Goal: Task Accomplishment & Management: Manage account settings

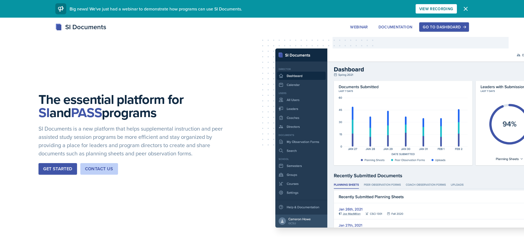
click at [443, 26] on div "Go to Dashboard" at bounding box center [444, 27] width 42 height 4
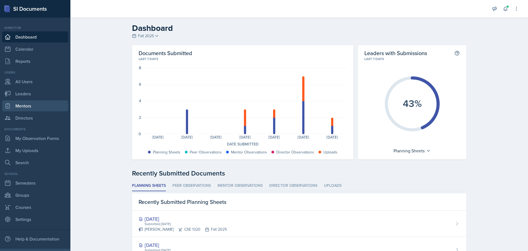
click at [21, 103] on link "Mentors" at bounding box center [35, 105] width 66 height 11
select select "a8c40de0-d7eb-4f82-90ee-ac0c6ce45f71"
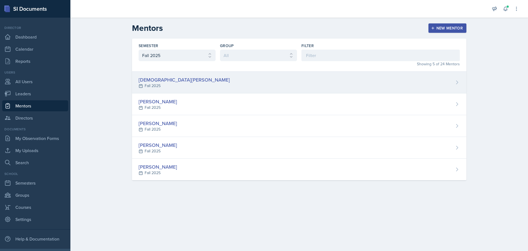
click at [163, 82] on div "[DEMOGRAPHIC_DATA][PERSON_NAME]" at bounding box center [184, 79] width 91 height 7
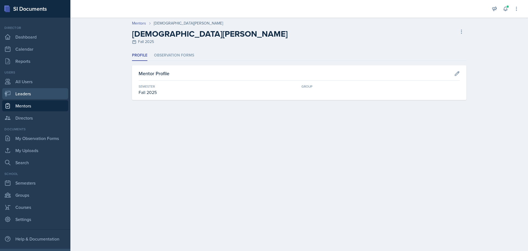
click at [24, 93] on link "Leaders" at bounding box center [35, 93] width 66 height 11
select select "a8c40de0-d7eb-4f82-90ee-ac0c6ce45f71"
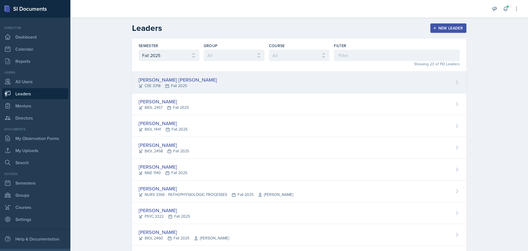
click at [455, 80] on icon at bounding box center [457, 82] width 6 height 6
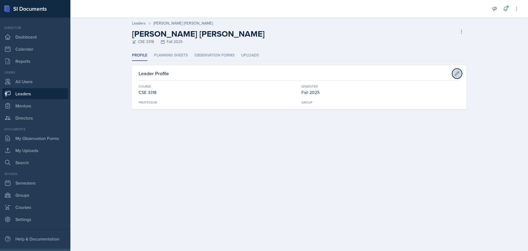
click at [459, 71] on icon at bounding box center [457, 74] width 6 height 6
select select "e80fdfa2-0bd2-4c2d-af33-90badaab7f9f"
select select "a8c40de0-d7eb-4f82-90ee-ac0c6ce45f71"
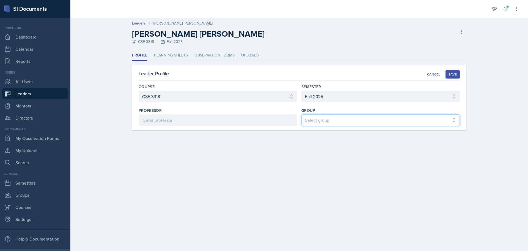
click at [405, 118] on select "Select group" at bounding box center [380, 120] width 158 height 12
click at [428, 74] on div "Cancel" at bounding box center [433, 74] width 13 height 4
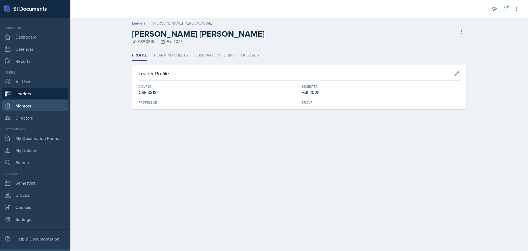
click at [30, 106] on link "Mentors" at bounding box center [35, 105] width 66 height 11
select select "a8c40de0-d7eb-4f82-90ee-ac0c6ce45f71"
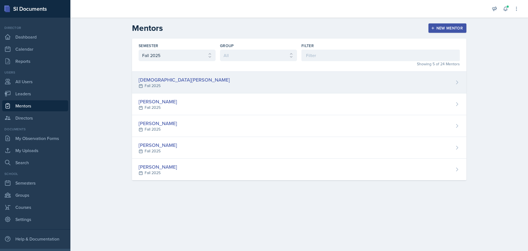
click at [368, 85] on div "Vaidehi Gandhe Fall 2025" at bounding box center [299, 83] width 334 height 22
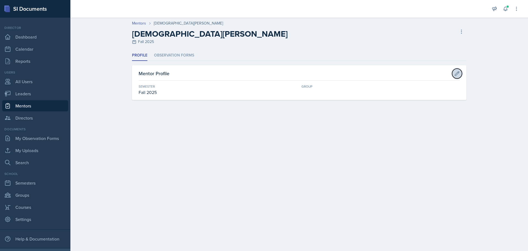
click at [457, 72] on icon at bounding box center [457, 74] width 6 height 6
select select "a8c40de0-d7eb-4f82-90ee-ac0c6ce45f71"
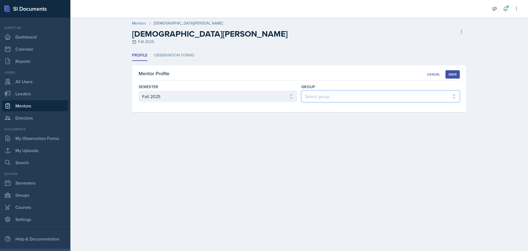
click at [347, 98] on select "Select group" at bounding box center [380, 96] width 158 height 12
click at [433, 75] on div "Cancel" at bounding box center [433, 74] width 13 height 4
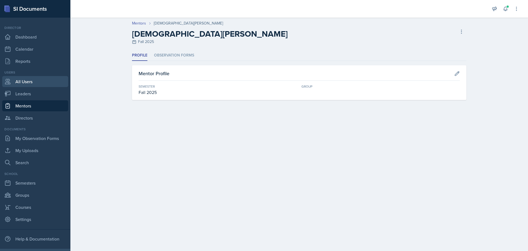
click at [23, 82] on link "All Users" at bounding box center [35, 81] width 66 height 11
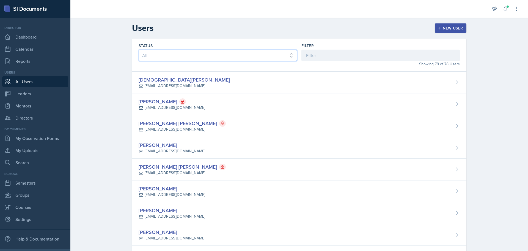
click at [187, 56] on select "All Active Inactive" at bounding box center [218, 56] width 158 height 12
click at [323, 56] on input at bounding box center [380, 56] width 158 height 12
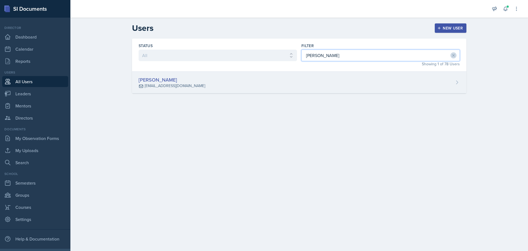
type input "brinda"
click at [279, 80] on div "Brinda Adhikari bxa5451@mavs.uta.edu" at bounding box center [299, 83] width 334 height 22
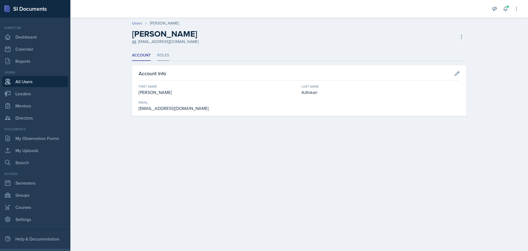
click at [159, 55] on li "Roles" at bounding box center [163, 55] width 12 height 11
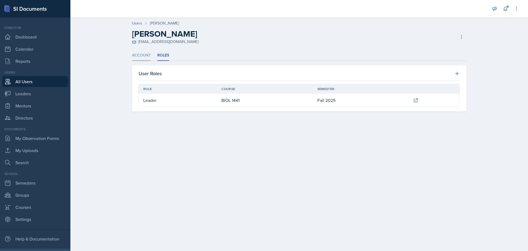
click at [137, 54] on li "Account" at bounding box center [141, 55] width 19 height 11
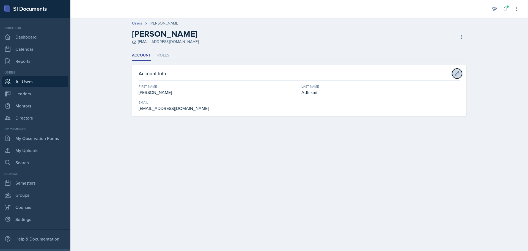
click at [456, 73] on icon at bounding box center [457, 73] width 4 height 4
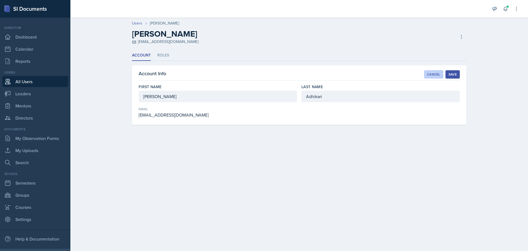
click at [432, 77] on button "Cancel" at bounding box center [433, 74] width 19 height 8
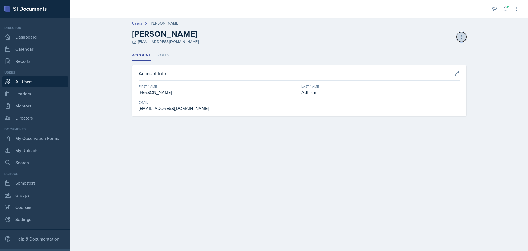
click at [461, 39] on icon at bounding box center [462, 37] width 6 height 6
click at [433, 157] on main "Users Brinda Adhikari Brinda Adhikari bxa5451@mavs.uta.edu Deactivate User Dele…" at bounding box center [299, 134] width 458 height 233
click at [140, 22] on link "Users" at bounding box center [137, 23] width 10 height 6
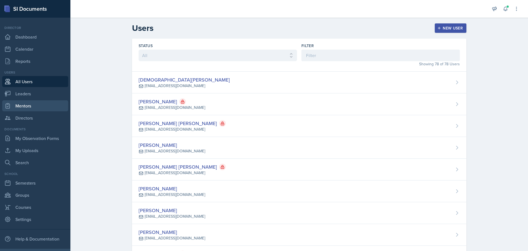
click at [24, 106] on link "Mentors" at bounding box center [35, 105] width 66 height 11
select select "a8c40de0-d7eb-4f82-90ee-ac0c6ce45f71"
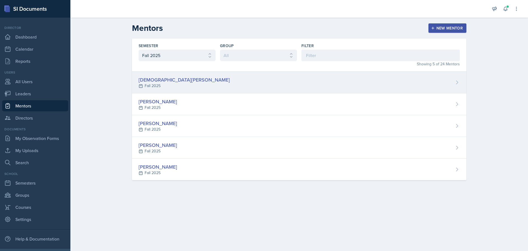
click at [233, 80] on div "Vaidehi Gandhe Fall 2025" at bounding box center [299, 83] width 334 height 22
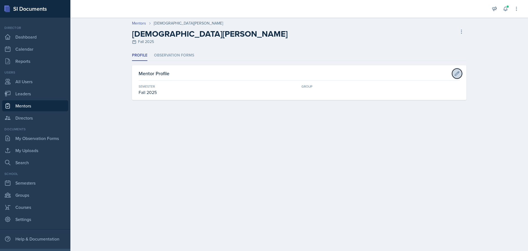
click at [455, 73] on icon at bounding box center [457, 74] width 6 height 6
select select "a8c40de0-d7eb-4f82-90ee-ac0c6ce45f71"
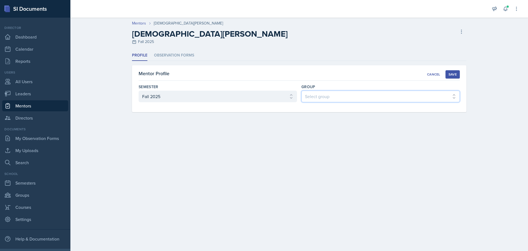
click at [352, 97] on select "Select group" at bounding box center [380, 96] width 158 height 12
click at [347, 133] on main "Mentors Vaidehi Gandhe Vaidehi Gandhe Fall 2025 Delete Mentor Profile Observati…" at bounding box center [299, 134] width 458 height 233
click at [18, 194] on link "Groups" at bounding box center [35, 194] width 66 height 11
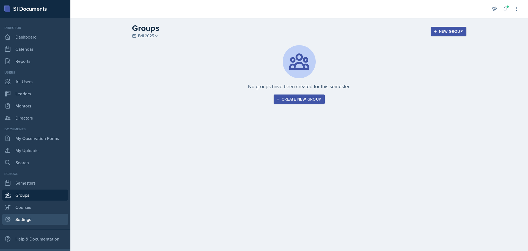
click at [22, 219] on link "Settings" at bounding box center [35, 218] width 66 height 11
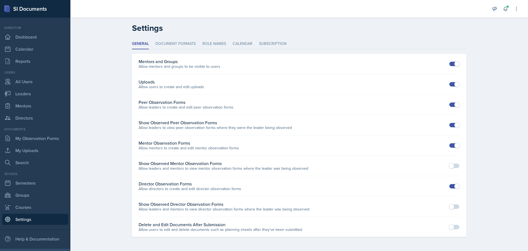
click at [188, 66] on p "Allow mentors and groups to be visible to users" at bounding box center [180, 67] width 82 height 6
click at [159, 63] on div "Mentors and Groups" at bounding box center [180, 61] width 82 height 7
click at [35, 243] on div "Help & Documentation" at bounding box center [35, 238] width 66 height 11
click at [24, 195] on link "Groups" at bounding box center [35, 194] width 66 height 11
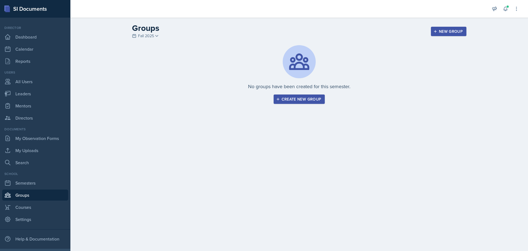
click at [286, 98] on div "Create new group" at bounding box center [299, 99] width 44 height 4
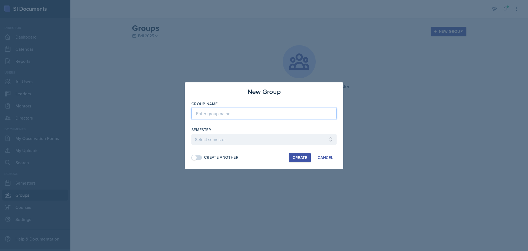
click at [235, 114] on input at bounding box center [263, 114] width 145 height 12
type input "Yash's Group"
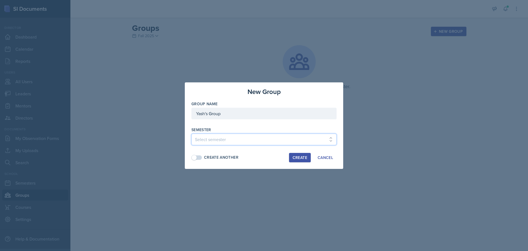
click at [236, 139] on select "Select semester Fall 2025 Spring 2025 Fall 2024 Spring 2024 Fall 2023" at bounding box center [263, 139] width 145 height 12
select select "a8c40de0-d7eb-4f82-90ee-ac0c6ce45f71"
click at [191, 133] on select "Select semester Fall 2025 Spring 2025 Fall 2024 Spring 2024 Fall 2023" at bounding box center [263, 139] width 145 height 12
click at [295, 159] on div "Create" at bounding box center [300, 157] width 15 height 4
select select
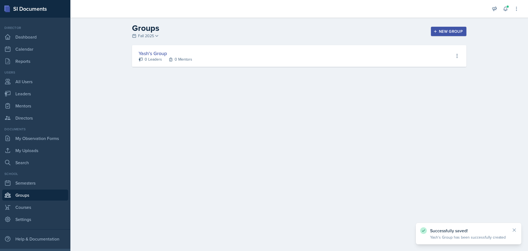
click at [461, 31] on div "New Group" at bounding box center [449, 31] width 28 height 4
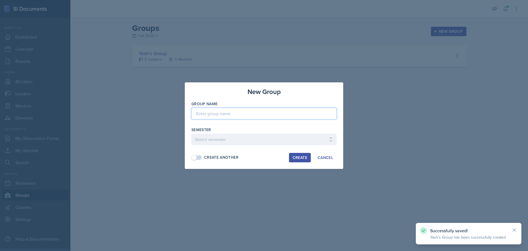
click at [219, 115] on input at bounding box center [263, 114] width 145 height 12
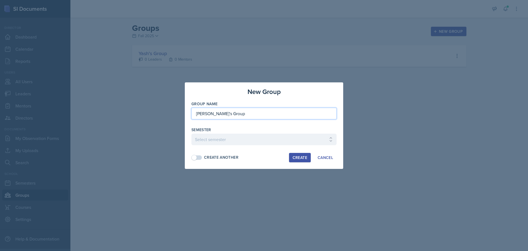
type input "[PERSON_NAME]'s Group"
click at [218, 136] on select "Select semester Fall 2025 Spring 2025 Fall 2024 Spring 2024 Fall 2023" at bounding box center [263, 139] width 145 height 12
select select "a8c40de0-d7eb-4f82-90ee-ac0c6ce45f71"
click at [191, 133] on select "Select semester Fall 2025 Spring 2025 Fall 2024 Spring 2024 Fall 2023" at bounding box center [263, 139] width 145 height 12
click at [210, 158] on div "Create Another" at bounding box center [221, 157] width 34 height 6
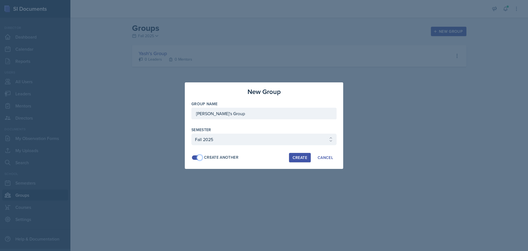
click at [199, 157] on span at bounding box center [200, 158] width 6 height 6
click at [301, 162] on div "New Group Group Name Lauryn's Group Semester Select semester Fall 2025 Spring 2…" at bounding box center [264, 125] width 158 height 86
click at [298, 155] on div "Create" at bounding box center [300, 157] width 15 height 4
select select
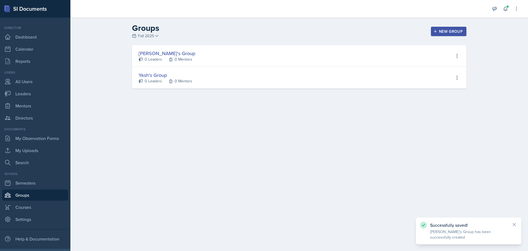
click at [446, 31] on div "New Group" at bounding box center [449, 31] width 28 height 4
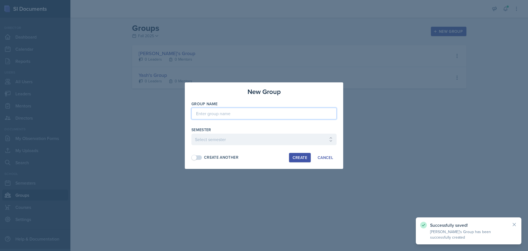
click at [221, 114] on input at bounding box center [263, 114] width 145 height 12
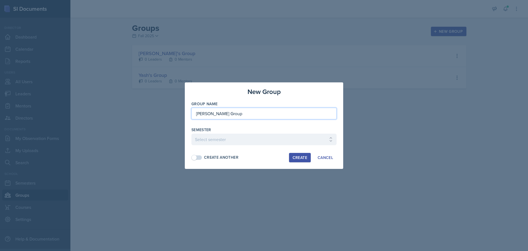
type input "[PERSON_NAME] Group"
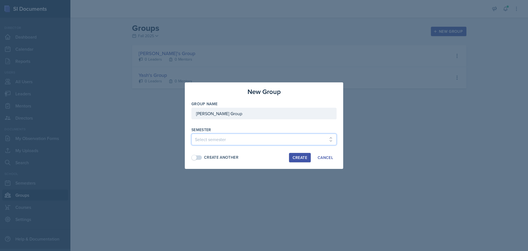
click at [220, 138] on select "Select semester Fall 2025 Spring 2025 Fall 2024 Spring 2024 Fall 2023" at bounding box center [263, 139] width 145 height 12
select select "a8c40de0-d7eb-4f82-90ee-ac0c6ce45f71"
click at [191, 133] on select "Select semester Fall 2025 Spring 2025 Fall 2024 Spring 2024 Fall 2023" at bounding box center [263, 139] width 145 height 12
click at [293, 156] on div "Create" at bounding box center [300, 157] width 15 height 4
select select
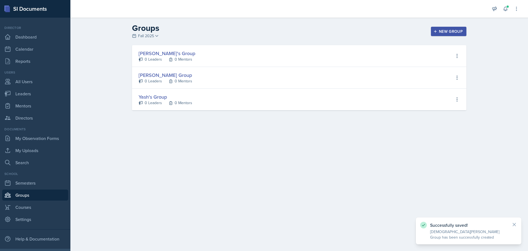
click at [444, 27] on button "New Group" at bounding box center [448, 31] width 35 height 9
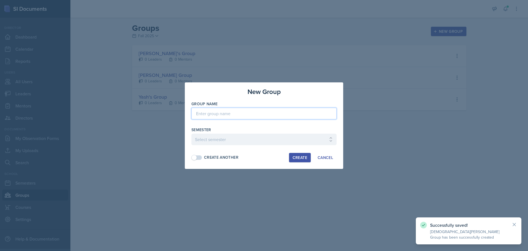
click at [229, 113] on input at bounding box center [263, 114] width 145 height 12
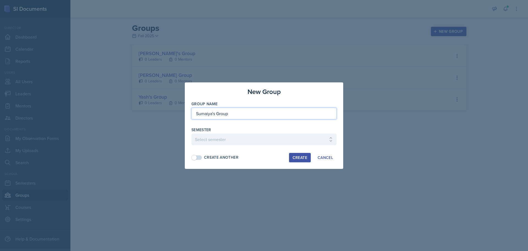
type input "Sumaiya's Group"
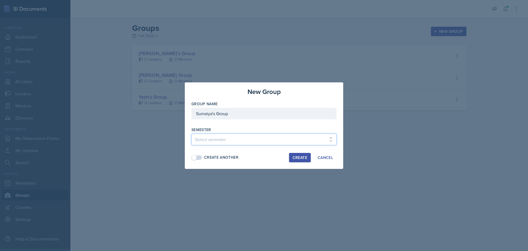
click at [224, 140] on select "Select semester Fall 2025 Spring 2025 Fall 2024 Spring 2024 Fall 2023" at bounding box center [263, 139] width 145 height 12
select select "a8c40de0-d7eb-4f82-90ee-ac0c6ce45f71"
click at [191, 133] on select "Select semester Fall 2025 Spring 2025 Fall 2024 Spring 2024 Fall 2023" at bounding box center [263, 139] width 145 height 12
click at [290, 155] on button "Create" at bounding box center [300, 157] width 22 height 9
select select
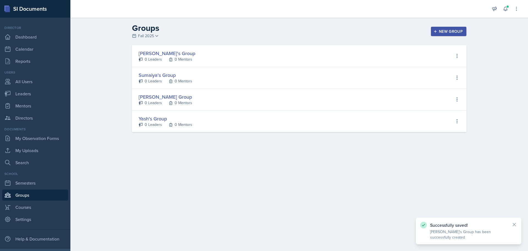
click at [444, 29] on div "New Group" at bounding box center [449, 31] width 28 height 4
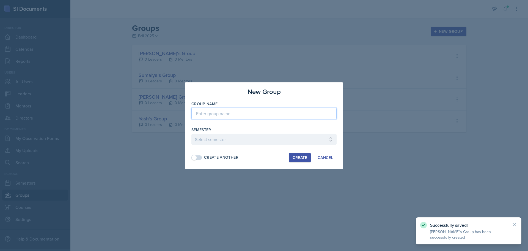
click at [267, 115] on input at bounding box center [263, 114] width 145 height 12
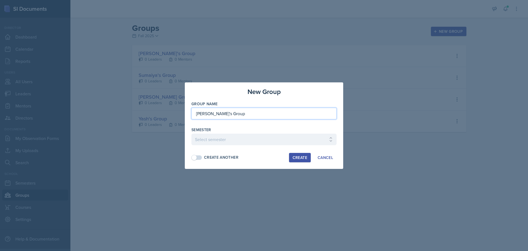
type input "[PERSON_NAME]'s Group"
click at [252, 140] on select "Select semester Fall 2025 Spring 2025 Fall 2024 Spring 2024 Fall 2023" at bounding box center [263, 139] width 145 height 12
select select "a8c40de0-d7eb-4f82-90ee-ac0c6ce45f71"
click at [191, 133] on select "Select semester Fall 2025 Spring 2025 Fall 2024 Spring 2024 Fall 2023" at bounding box center [263, 139] width 145 height 12
click at [295, 157] on div "Create" at bounding box center [300, 157] width 15 height 4
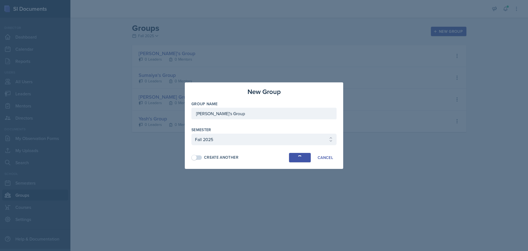
select select
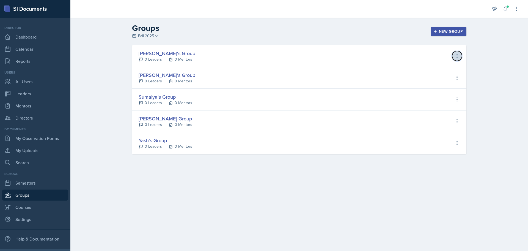
click at [456, 56] on icon at bounding box center [457, 56] width 6 height 6
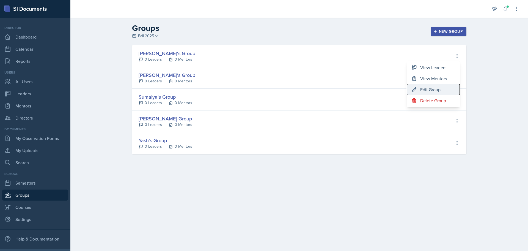
click at [435, 87] on div "Edit Group" at bounding box center [430, 89] width 20 height 7
type input "[PERSON_NAME]'s Group"
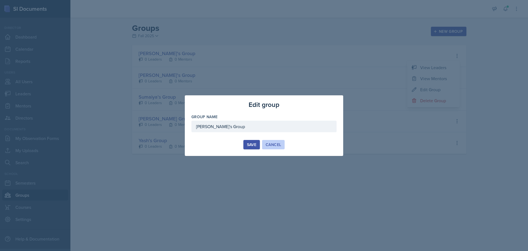
click at [275, 145] on div "Cancel" at bounding box center [273, 144] width 15 height 4
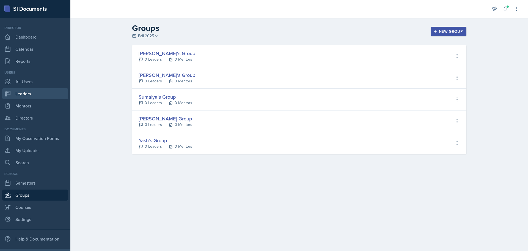
click at [24, 94] on link "Leaders" at bounding box center [35, 93] width 66 height 11
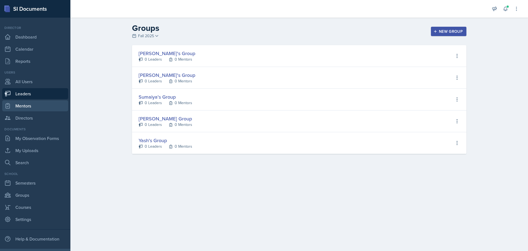
select select "a8c40de0-d7eb-4f82-90ee-ac0c6ce45f71"
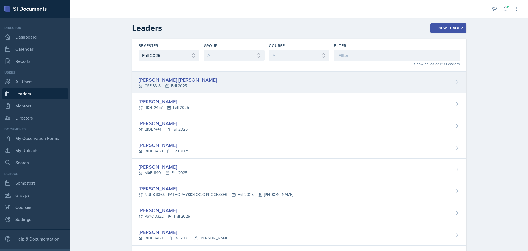
click at [161, 79] on div "[PERSON_NAME] [PERSON_NAME]" at bounding box center [178, 79] width 78 height 7
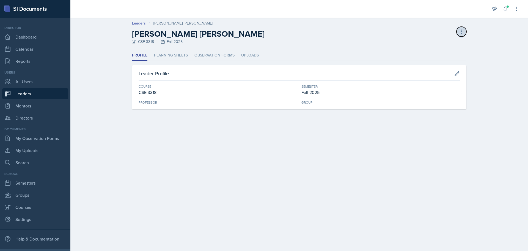
click at [462, 30] on icon at bounding box center [462, 32] width 6 height 6
click at [436, 183] on main "Leaders Ashirwad Sharma Dahal Ashirwad Sharma Dahal CSE 3318 Fall 2025 Delete L…" at bounding box center [299, 134] width 458 height 233
click at [23, 82] on link "All Users" at bounding box center [35, 81] width 66 height 11
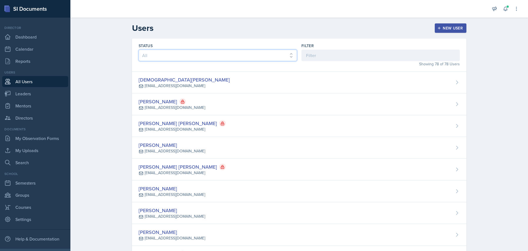
click at [166, 53] on select "All Active Inactive" at bounding box center [218, 56] width 158 height 12
click at [329, 53] on input at bounding box center [380, 56] width 158 height 12
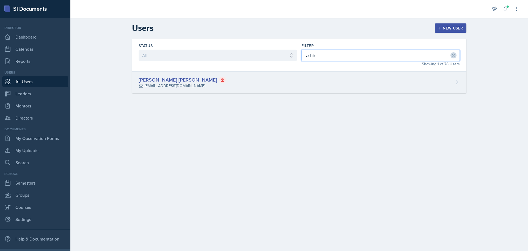
type input "ashir"
click at [169, 81] on div "[PERSON_NAME] [PERSON_NAME]" at bounding box center [182, 79] width 86 height 7
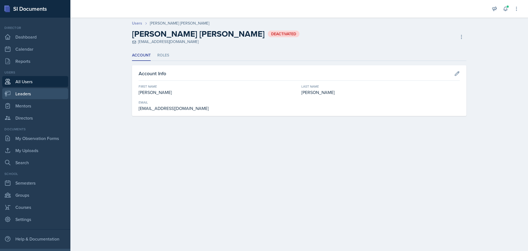
click at [29, 94] on link "Leaders" at bounding box center [35, 93] width 66 height 11
select select "a8c40de0-d7eb-4f82-90ee-ac0c6ce45f71"
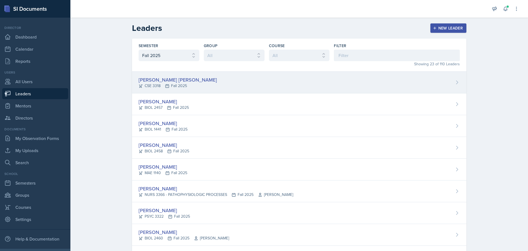
click at [177, 77] on div "[PERSON_NAME] [PERSON_NAME]" at bounding box center [178, 79] width 78 height 7
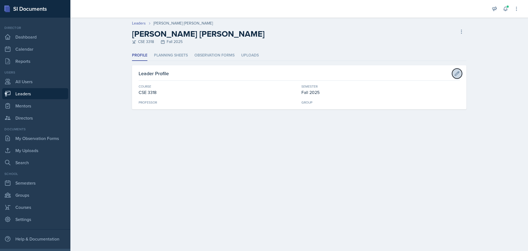
click at [457, 72] on icon at bounding box center [457, 74] width 6 height 6
select select "e80fdfa2-0bd2-4c2d-af33-90badaab7f9f"
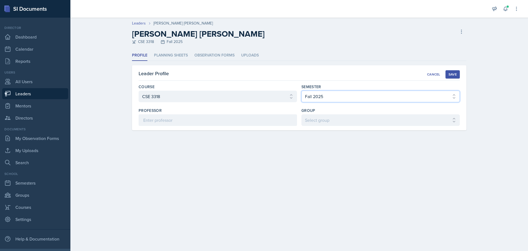
click at [358, 94] on select "Select semester Fall 2025 Spring 2025 Fall 2024 Spring 2024 Fall 2023" at bounding box center [380, 96] width 158 height 12
select select "a681a9dd-bef2-4d44-b64a-82040801c701"
click at [301, 90] on select "Select semester Fall 2025 Spring 2025 Fall 2024 Spring 2024 Fall 2023" at bounding box center [380, 96] width 158 height 12
click at [456, 76] on div "Save" at bounding box center [453, 74] width 8 height 4
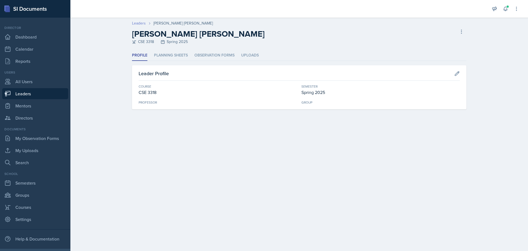
click at [139, 23] on link "Leaders" at bounding box center [139, 23] width 14 height 6
select select "a8c40de0-d7eb-4f82-90ee-ac0c6ce45f71"
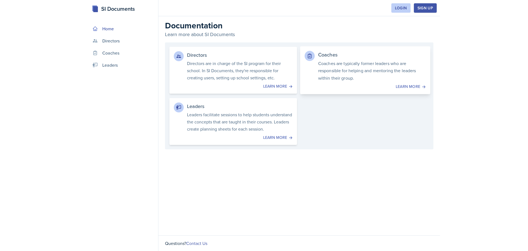
click at [343, 71] on p "Coaches are typically former leaders who are responsible for helping and mentor…" at bounding box center [372, 70] width 108 height 22
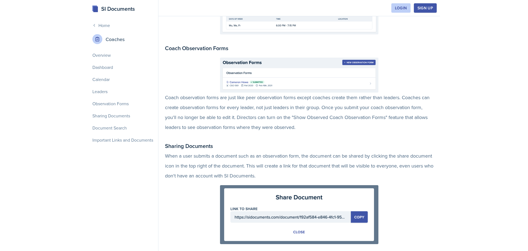
scroll to position [550, 0]
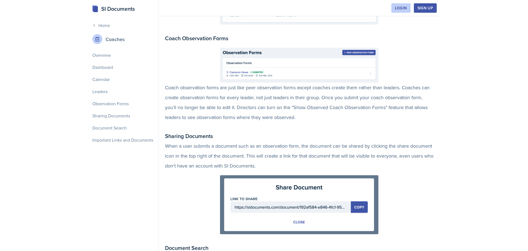
click at [102, 24] on link "Home" at bounding box center [122, 25] width 61 height 7
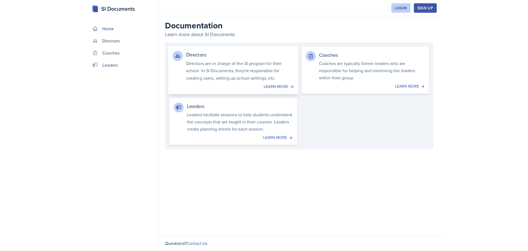
click at [251, 68] on p "Directors are in charge of the SI program for their school. In SI Documents, th…" at bounding box center [240, 70] width 108 height 22
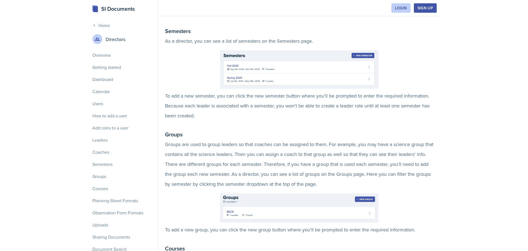
scroll to position [1265, 0]
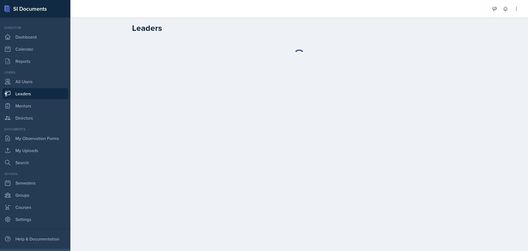
select select "a8c40de0-d7eb-4f82-90ee-ac0c6ce45f71"
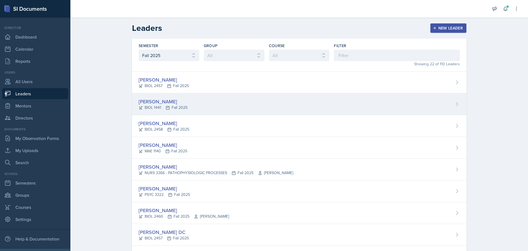
click at [216, 106] on div "[PERSON_NAME] BIOL 1441 Fall 2025" at bounding box center [299, 104] width 334 height 22
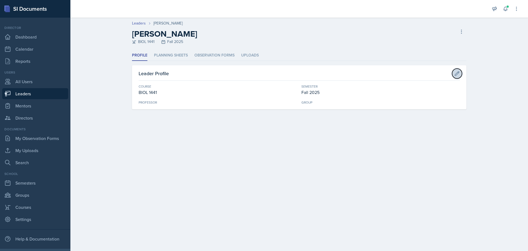
click at [459, 74] on icon at bounding box center [457, 74] width 6 height 6
select select "2e263679-d834-47af-91bc-e3d071885f84"
select select "a8c40de0-d7eb-4f82-90ee-ac0c6ce45f71"
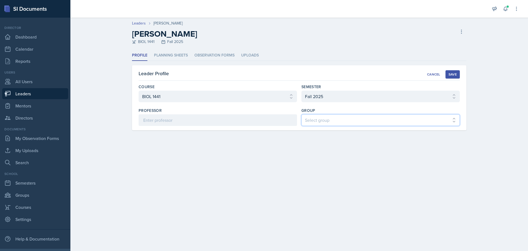
click at [333, 122] on select "Select group Lauryn's Group [PERSON_NAME]'s Group Sumaiya's Group [PERSON_NAME]…" at bounding box center [380, 120] width 158 height 12
select select "b4a1507d-f2db-4c9e-8e83-03f5a38258f3"
click at [301, 114] on select "Select group Lauryn's Group [PERSON_NAME]'s Group Sumaiya's Group [PERSON_NAME]…" at bounding box center [380, 120] width 158 height 12
click at [451, 73] on div "Save" at bounding box center [453, 74] width 8 height 4
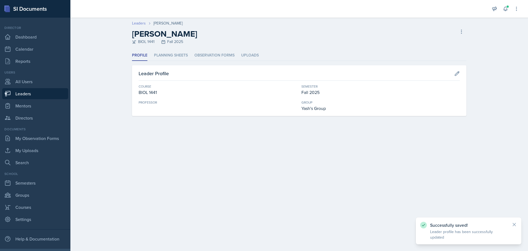
click at [142, 23] on link "Leaders" at bounding box center [139, 23] width 14 height 6
select select "a8c40de0-d7eb-4f82-90ee-ac0c6ce45f71"
